Goal: Task Accomplishment & Management: Complete application form

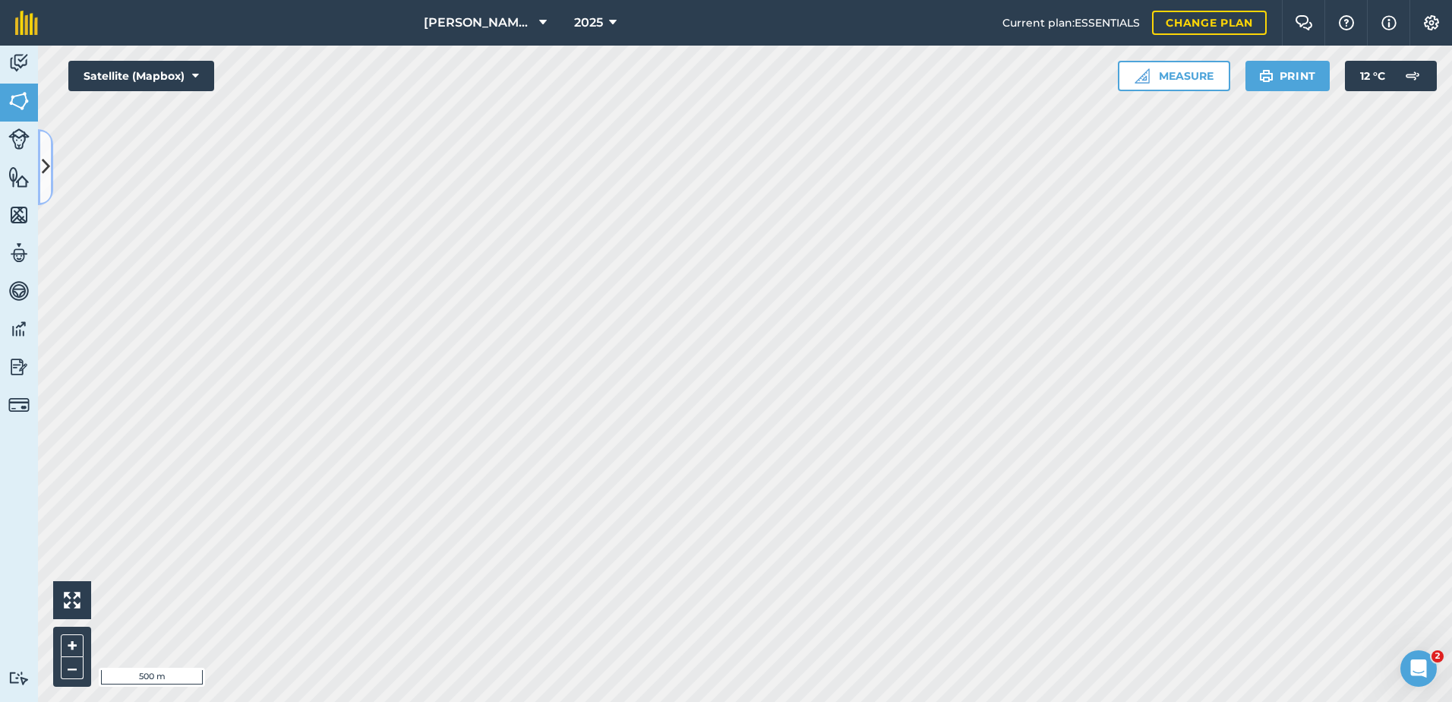
click at [45, 168] on icon at bounding box center [46, 166] width 8 height 27
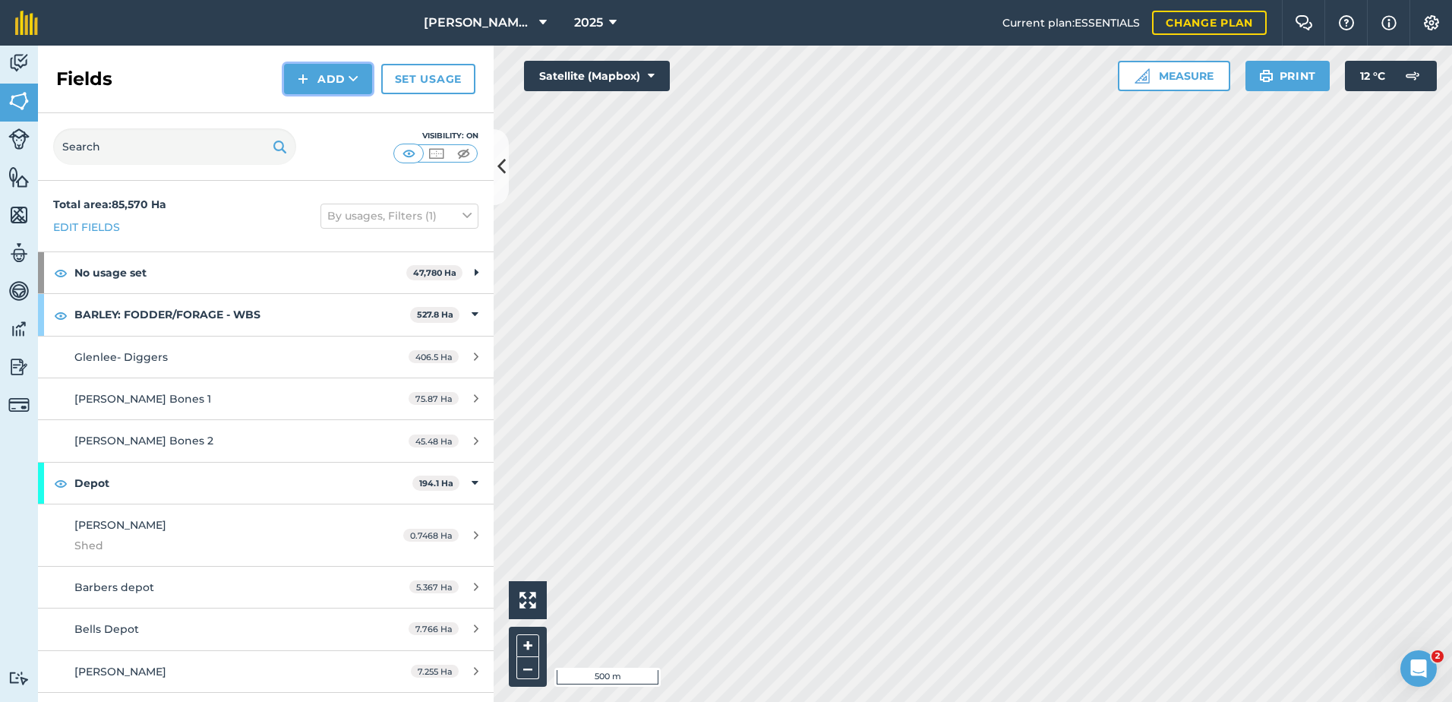
click at [346, 76] on button "Add" at bounding box center [328, 79] width 88 height 30
click at [341, 122] on link "Draw" at bounding box center [328, 112] width 84 height 33
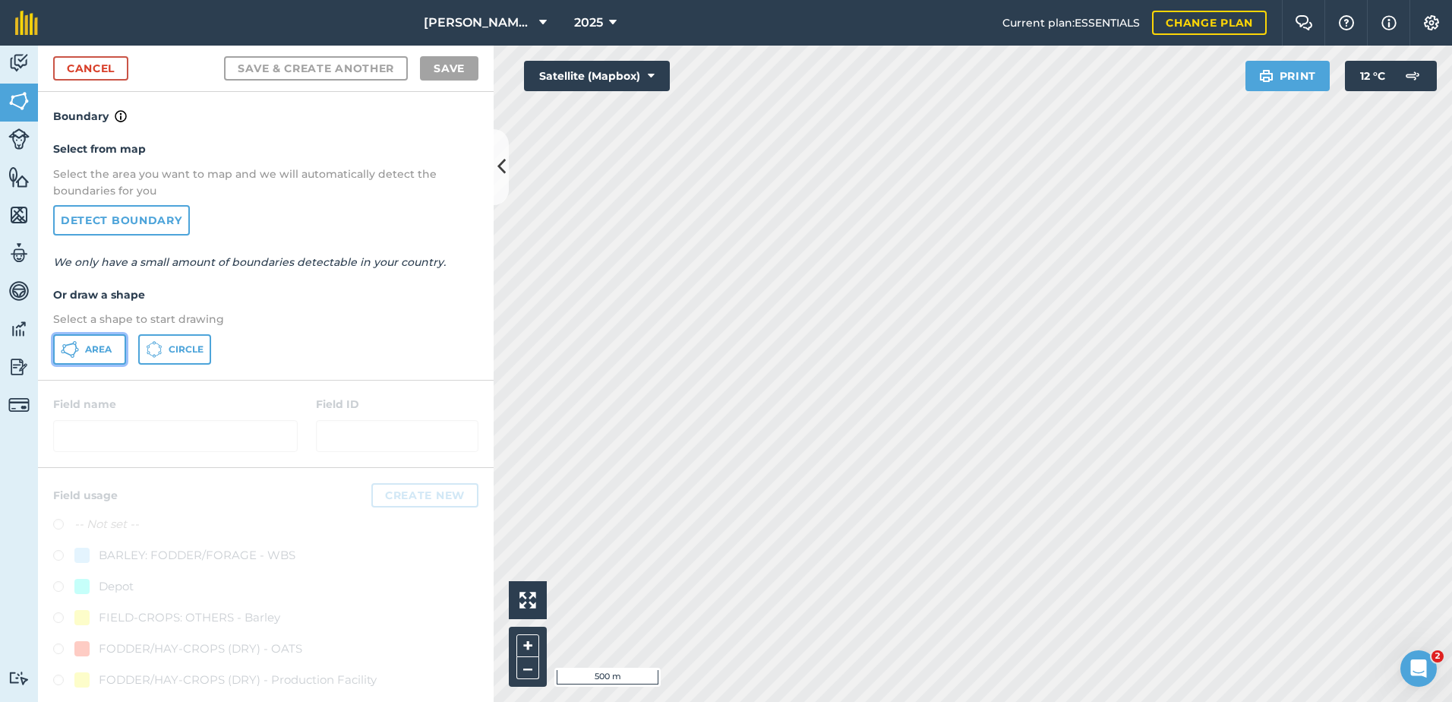
click at [115, 346] on button "Area" at bounding box center [89, 349] width 73 height 30
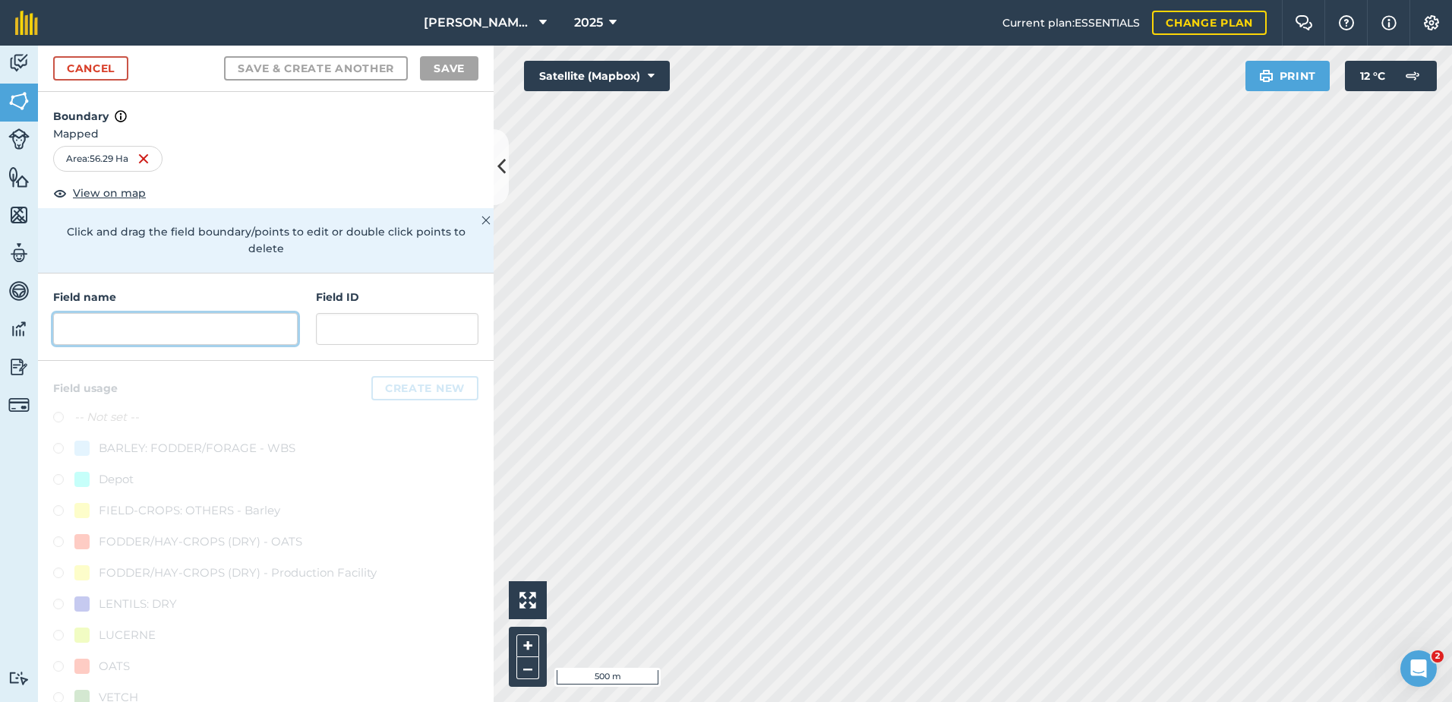
click at [87, 332] on input "text" at bounding box center [175, 329] width 245 height 32
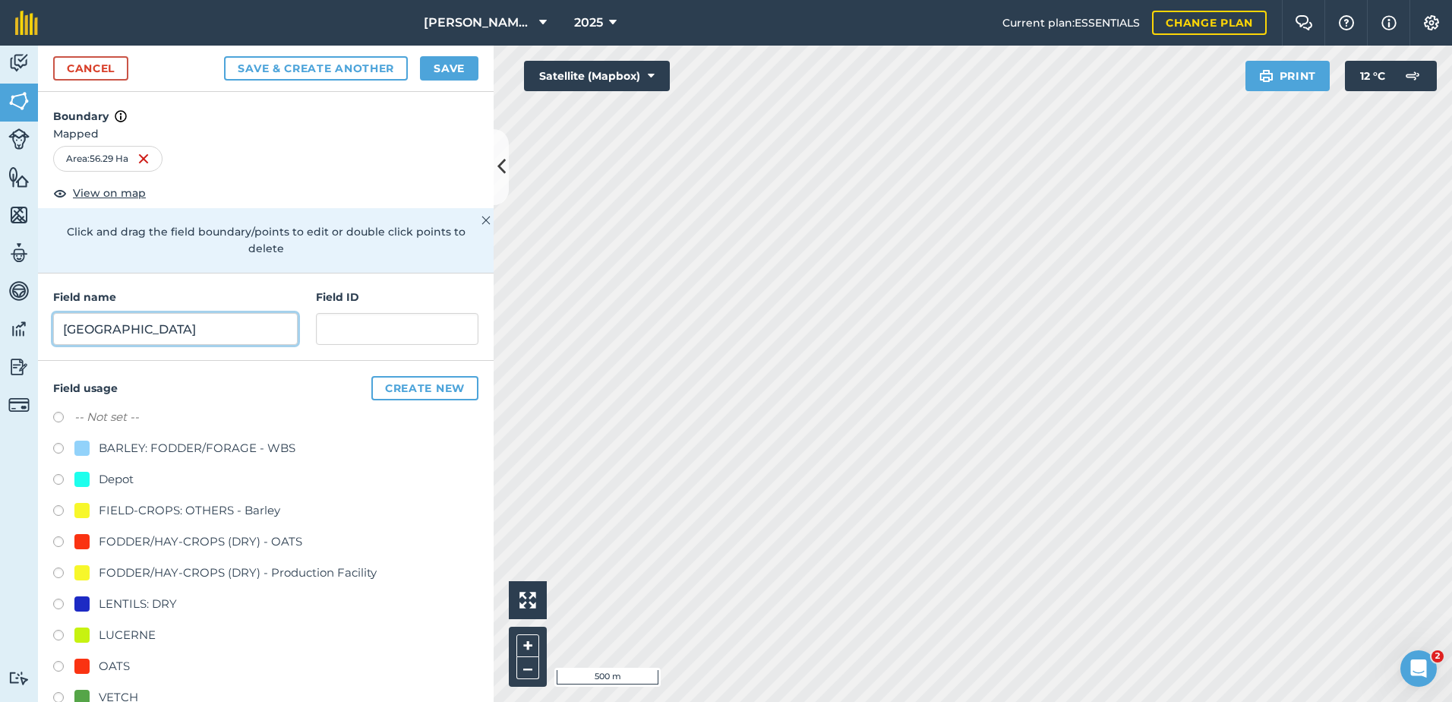
type input "[GEOGRAPHIC_DATA]"
click at [324, 336] on input "text" at bounding box center [397, 329] width 163 height 32
type input "Chatswood Ag"
click at [80, 668] on div at bounding box center [81, 665] width 15 height 15
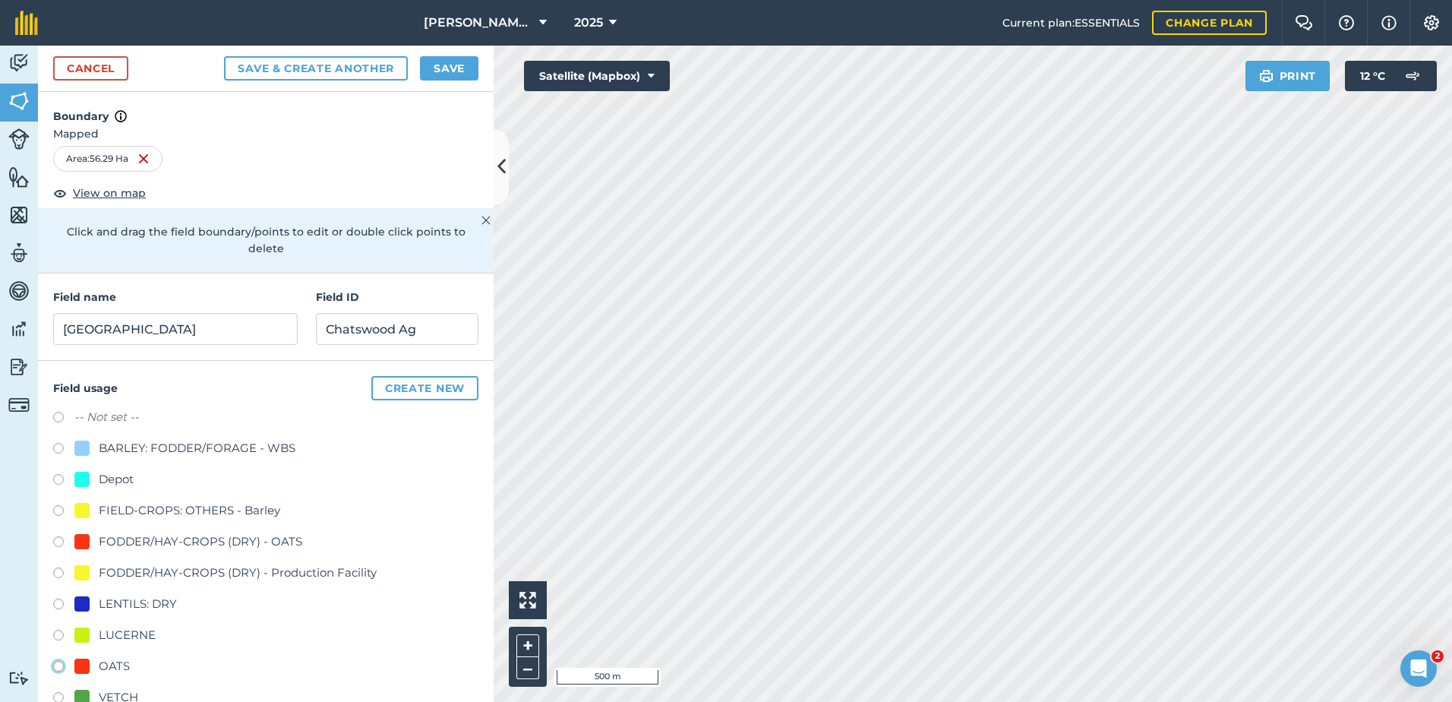
radio input "true"
click at [448, 68] on button "Save" at bounding box center [449, 68] width 58 height 24
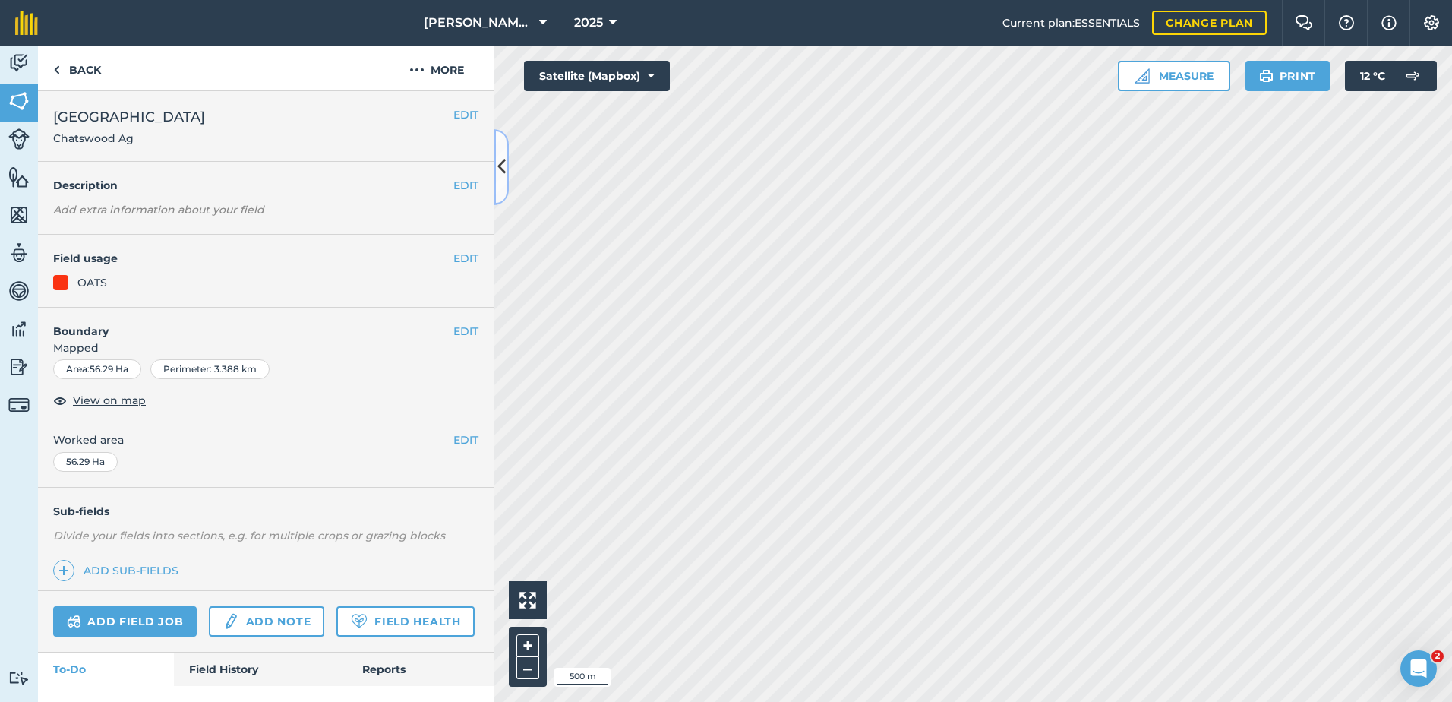
click at [497, 181] on button at bounding box center [501, 167] width 15 height 76
